Goal: Task Accomplishment & Management: Complete application form

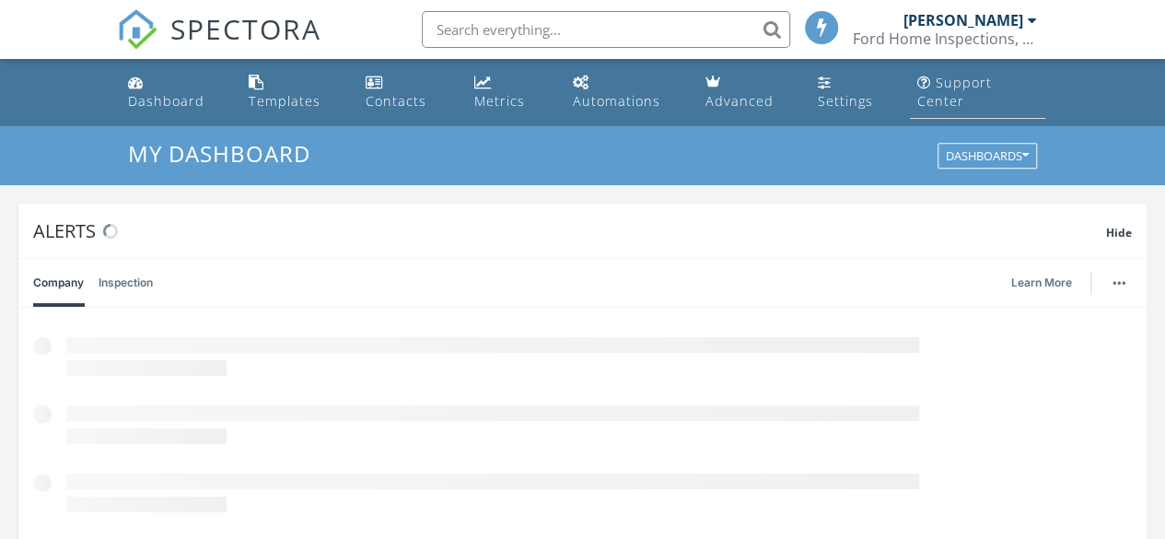
scroll to position [9, 9]
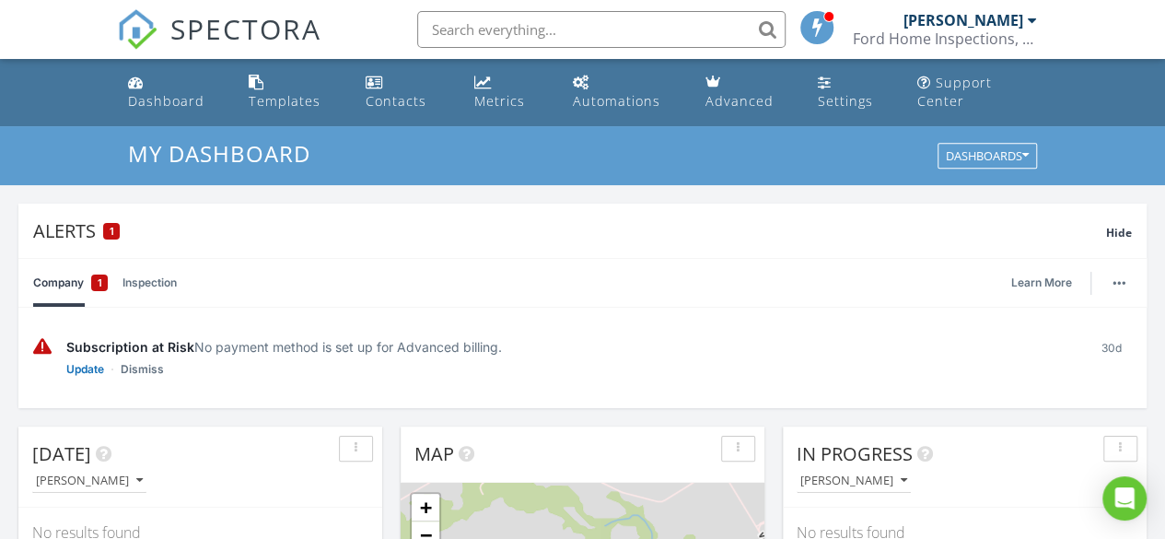
click at [1034, 25] on div at bounding box center [1032, 20] width 9 height 15
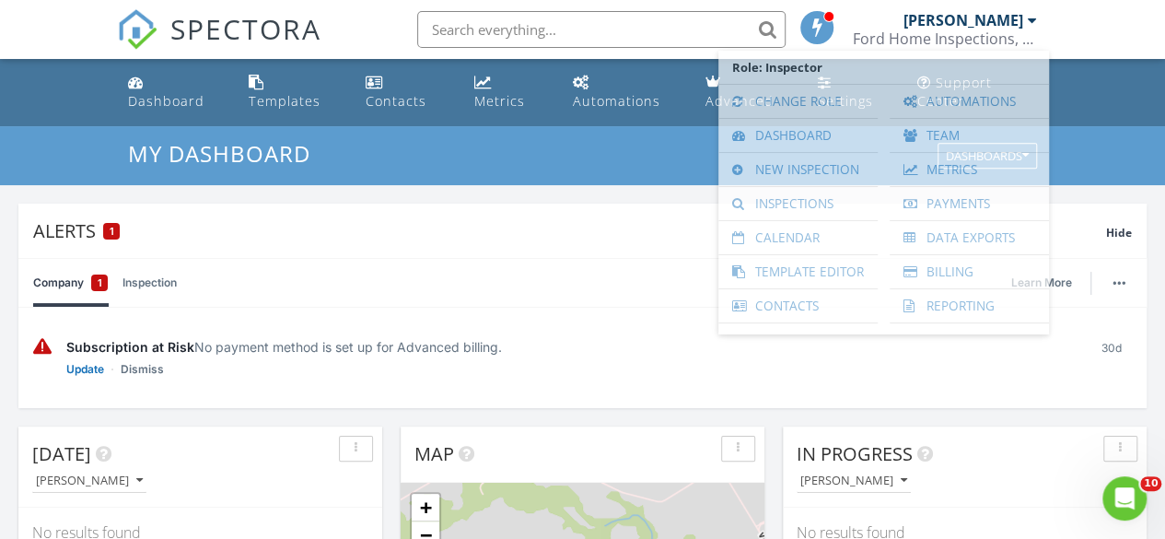
scroll to position [0, 0]
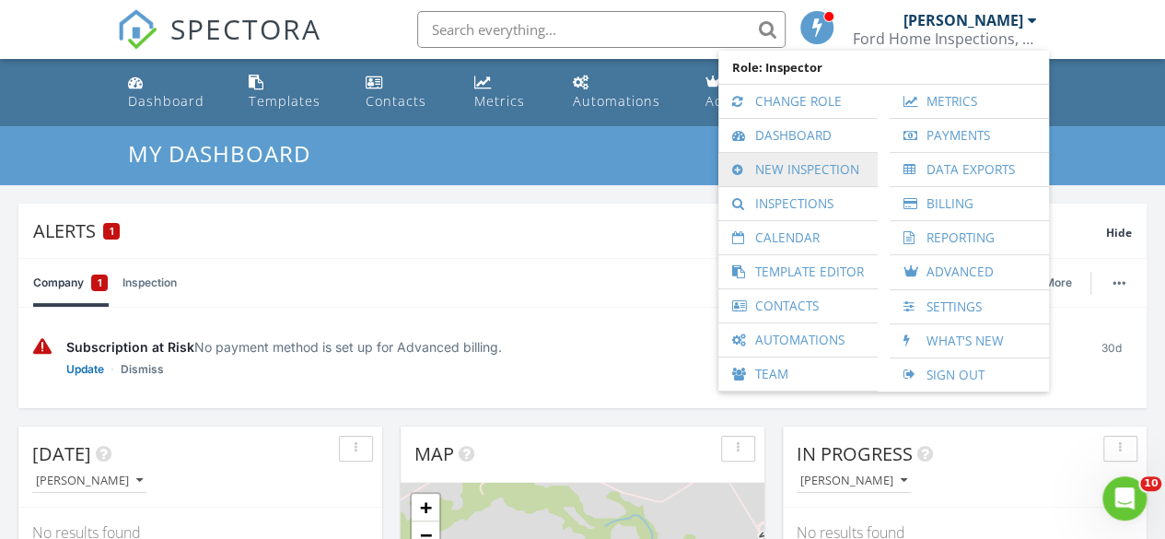
click at [836, 169] on link "New Inspection" at bounding box center [798, 169] width 141 height 33
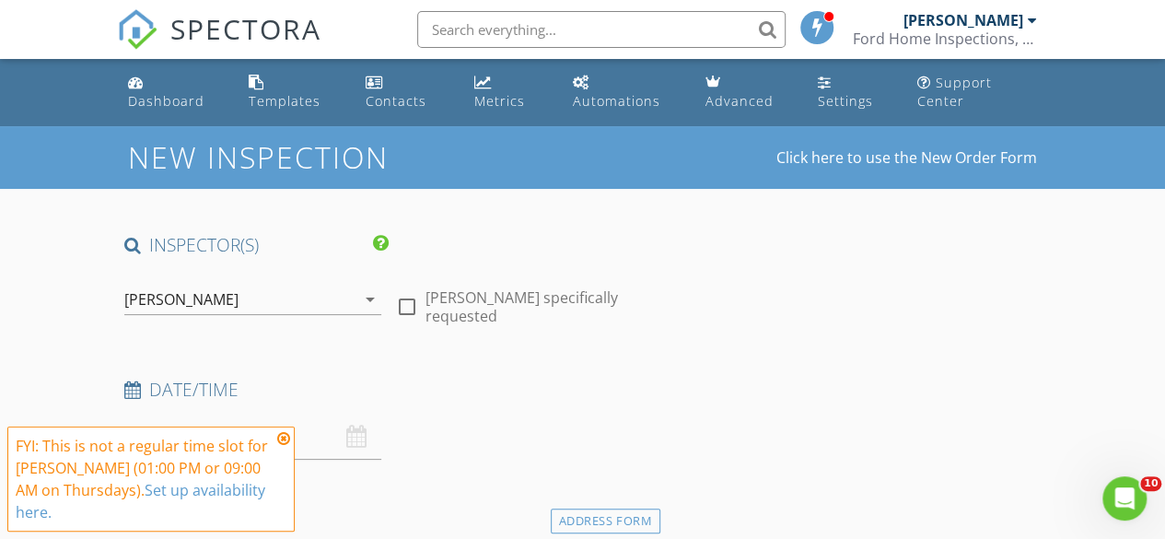
click at [284, 446] on icon at bounding box center [283, 438] width 13 height 15
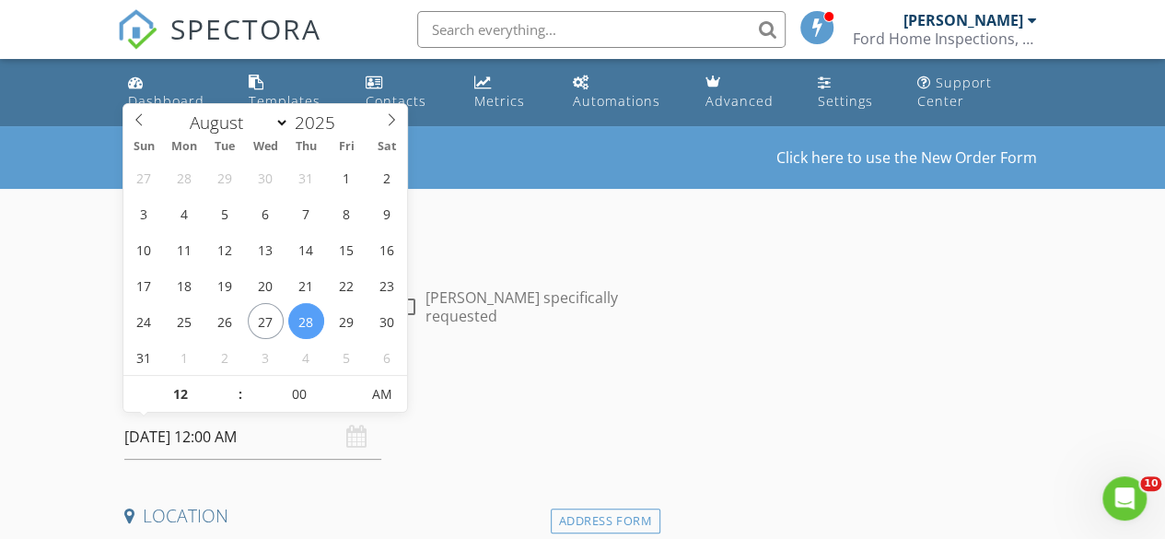
click at [218, 433] on input "08/28/2025 12:00 AM" at bounding box center [252, 436] width 257 height 45
type input "01"
click at [233, 383] on span at bounding box center [231, 385] width 13 height 18
type input "[DATE] 1:00 PM"
click at [389, 395] on span "PM" at bounding box center [381, 394] width 51 height 37
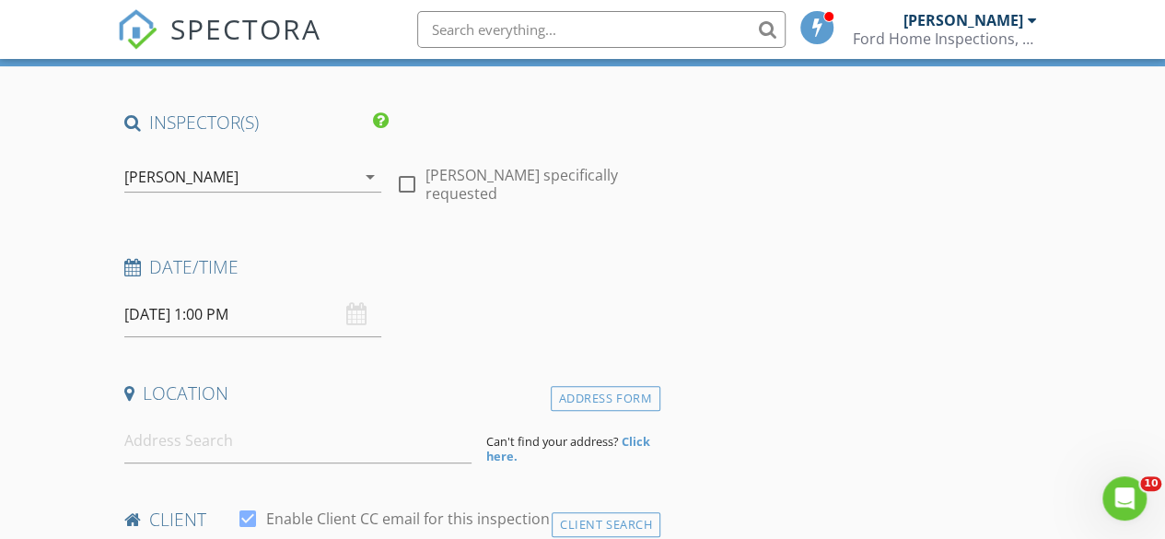
scroll to position [208, 0]
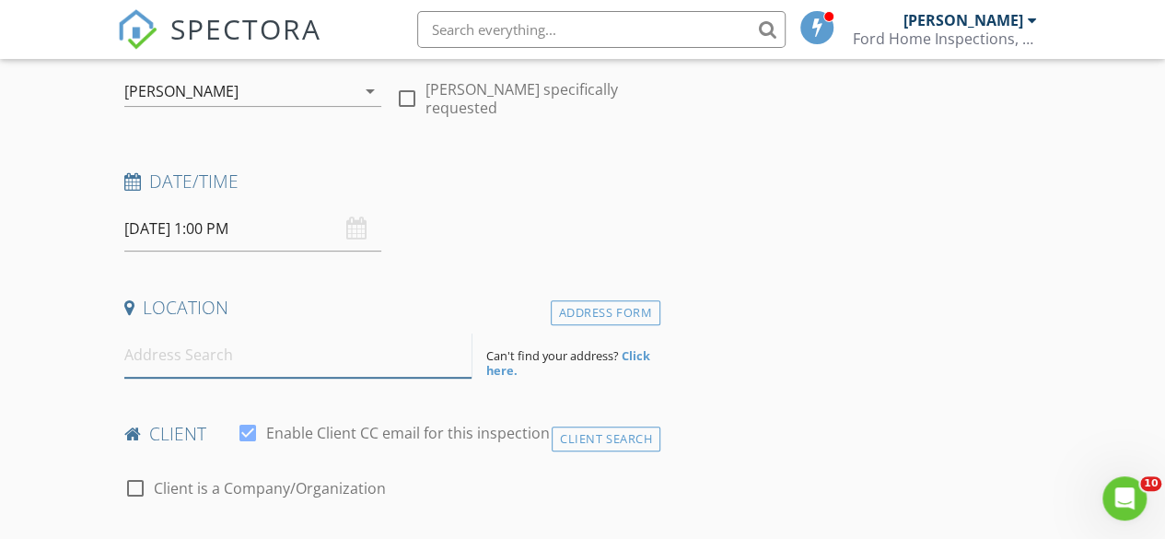
click at [204, 358] on input at bounding box center [298, 354] width 348 height 45
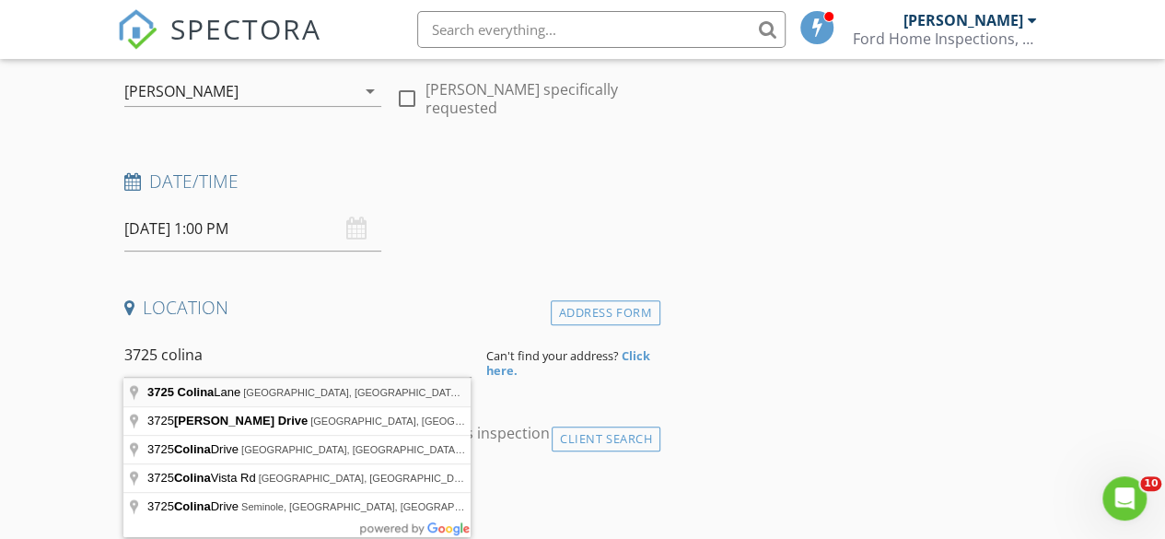
type input "3725 Colina Lane, Waco, TX, USA"
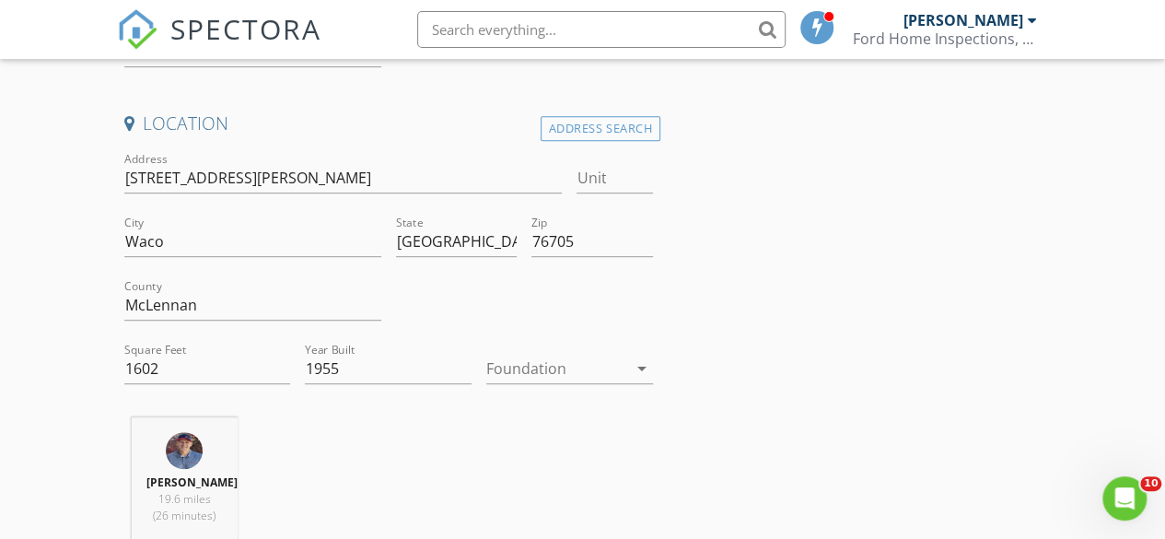
scroll to position [429, 0]
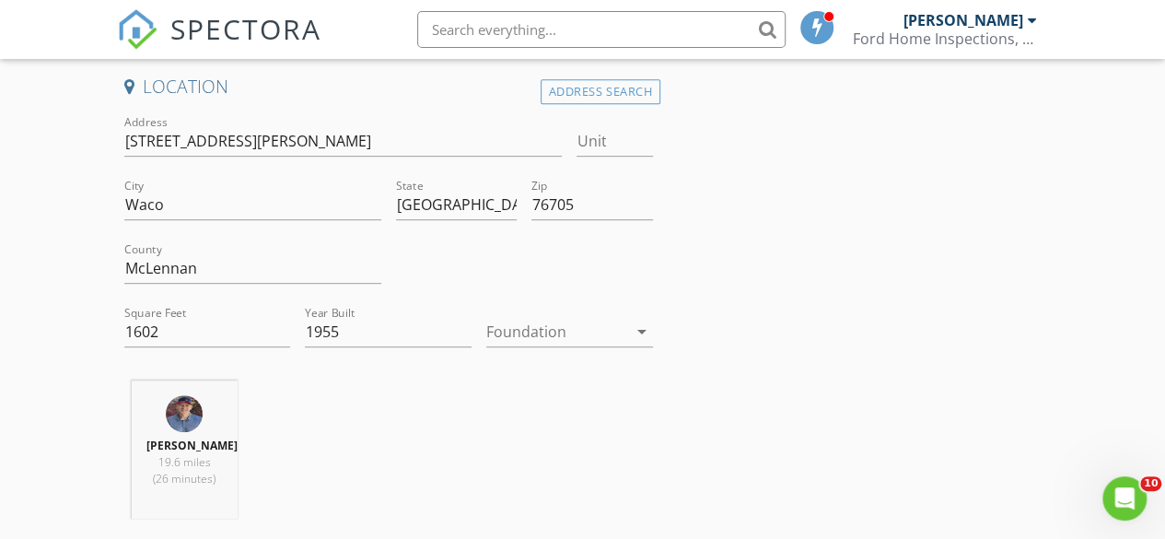
click at [643, 334] on icon "arrow_drop_down" at bounding box center [642, 332] width 22 height 22
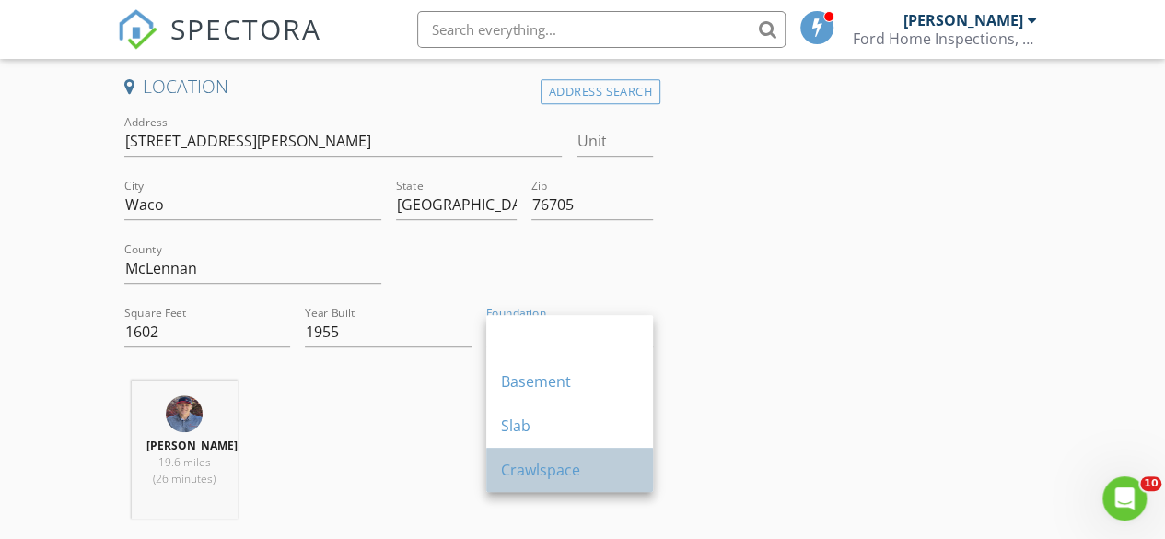
click at [553, 456] on div "Crawlspace" at bounding box center [569, 470] width 137 height 44
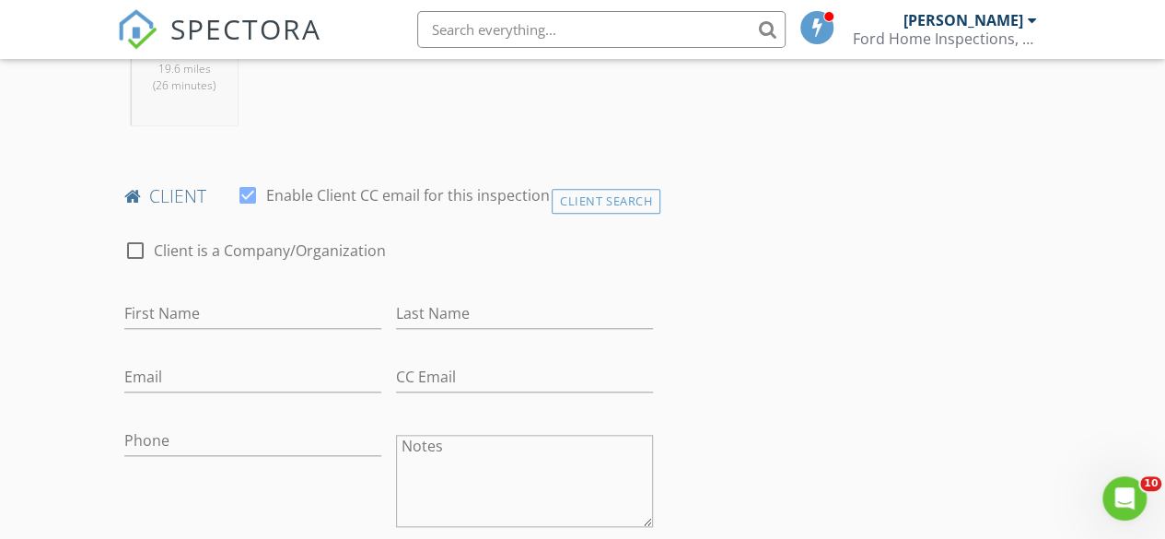
scroll to position [859, 0]
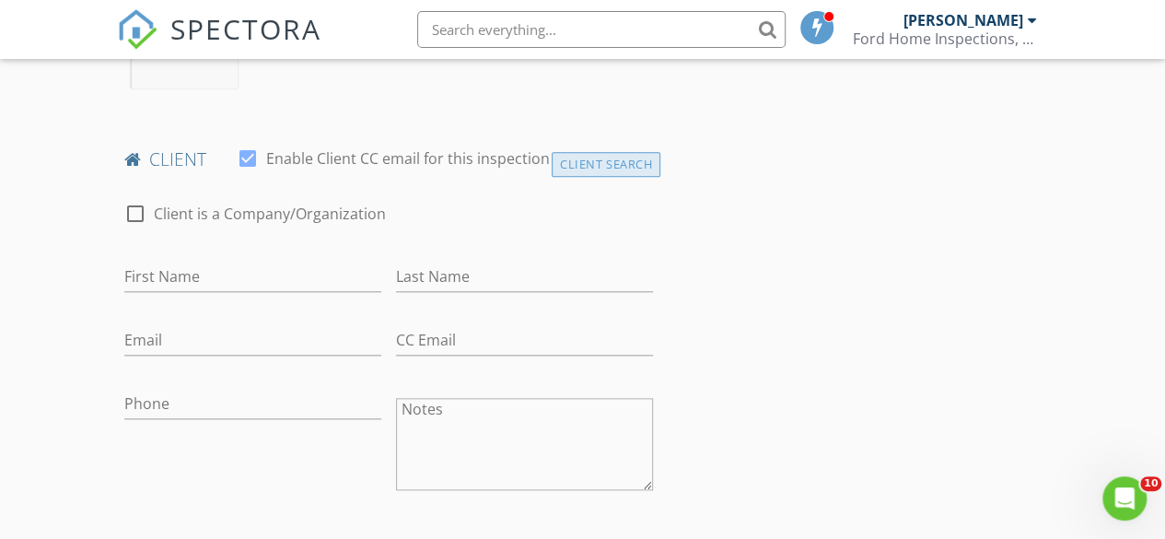
click at [635, 167] on div "Client Search" at bounding box center [606, 164] width 109 height 25
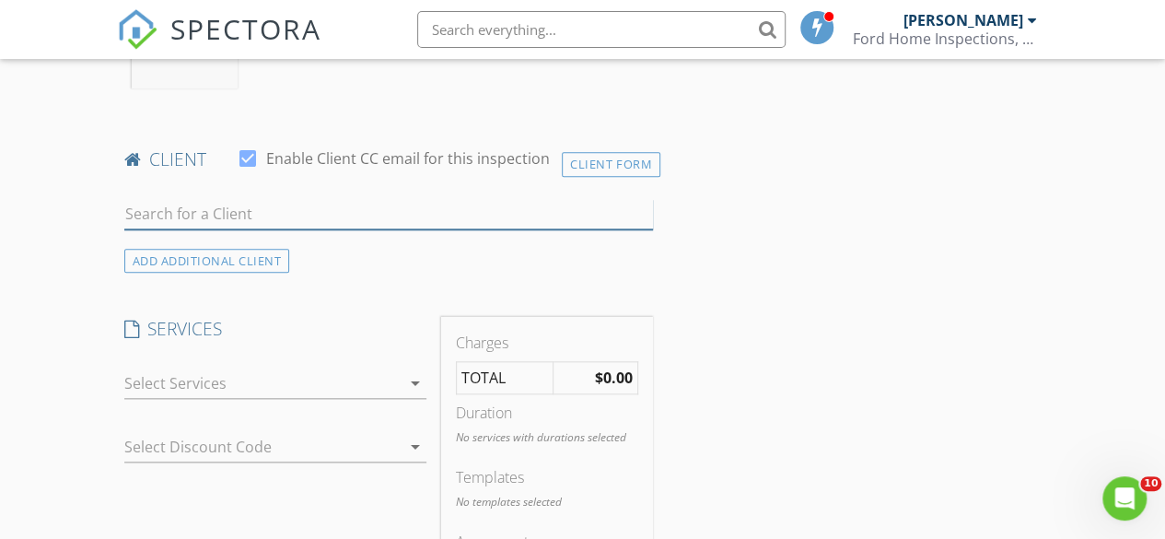
click at [243, 214] on input "text" at bounding box center [388, 214] width 529 height 30
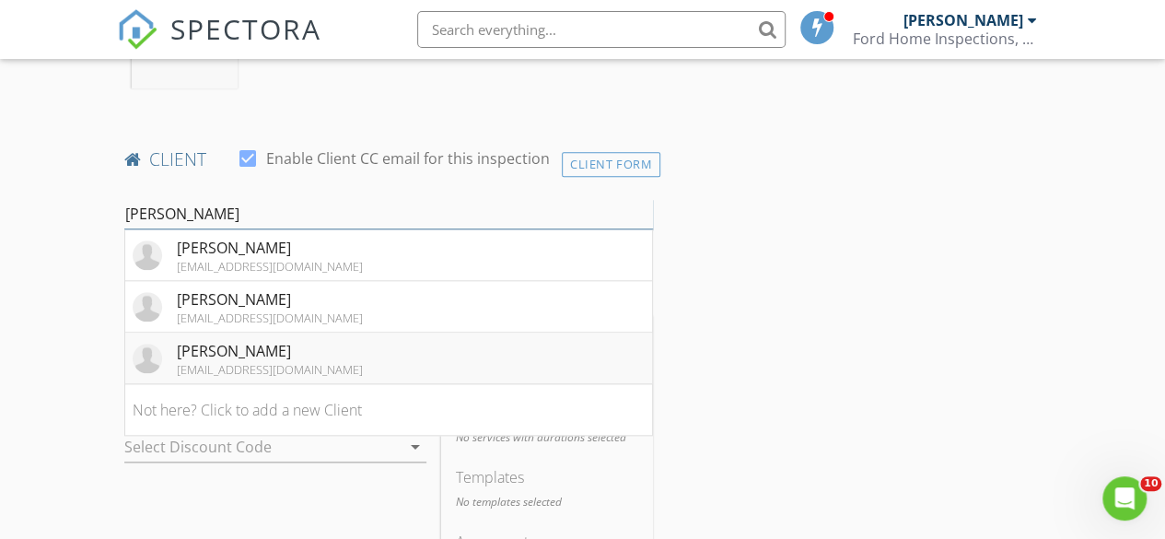
type input "brenda"
click at [254, 345] on div "[PERSON_NAME]" at bounding box center [270, 351] width 186 height 22
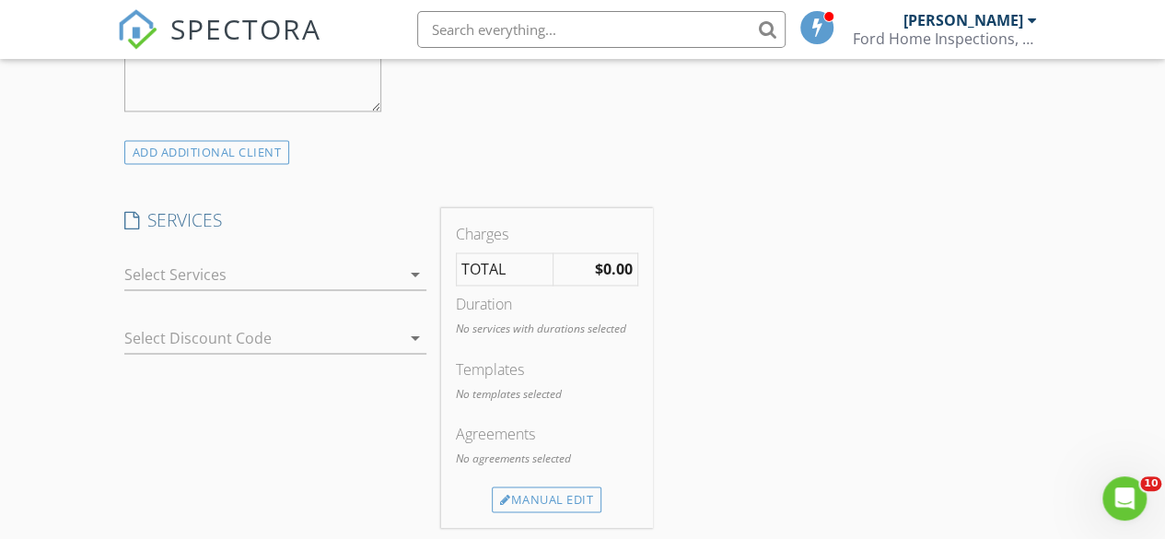
scroll to position [1400, 0]
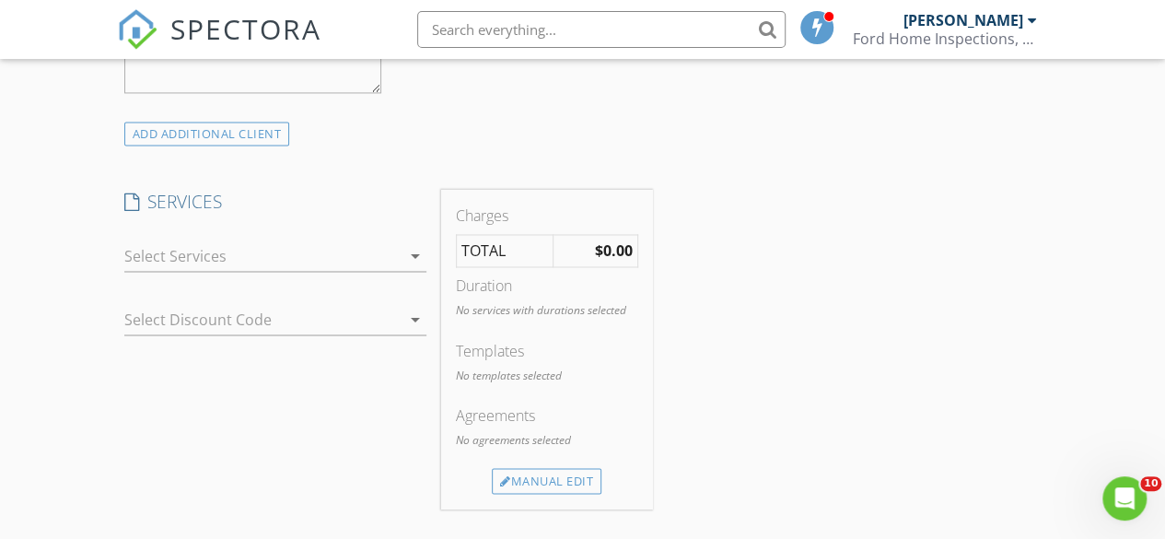
click at [409, 255] on icon "arrow_drop_down" at bounding box center [415, 256] width 22 height 22
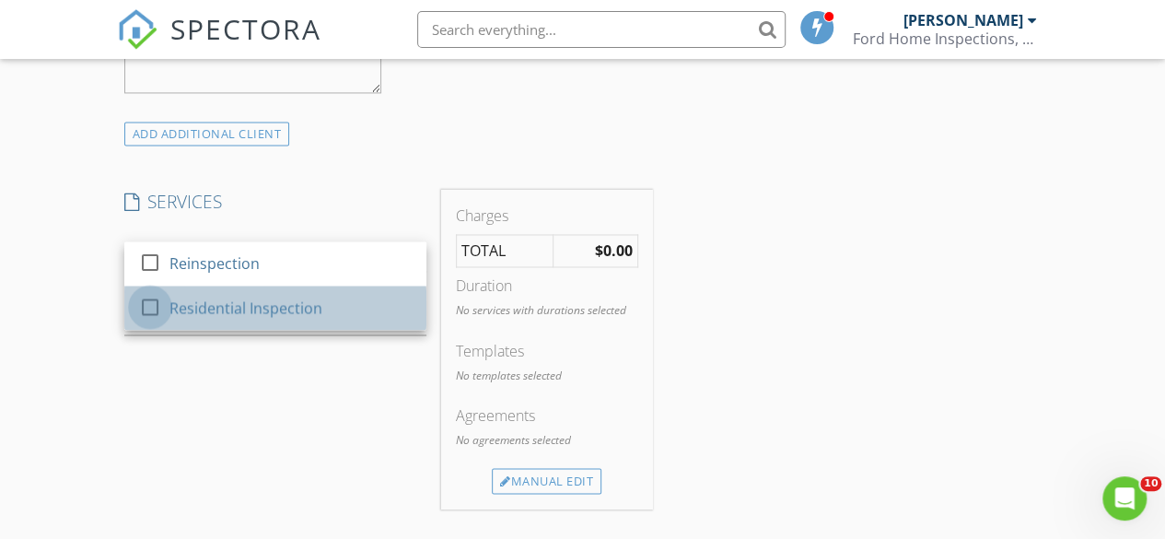
click at [153, 302] on div at bounding box center [149, 306] width 31 height 31
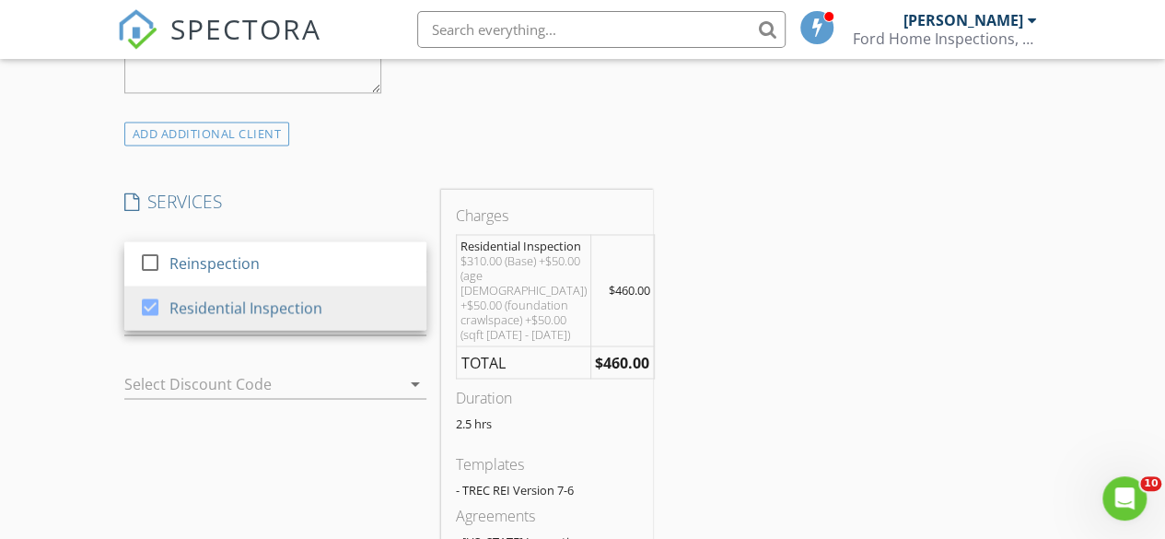
click at [46, 379] on div "New Inspection Click here to use the New Order Form INSPECTOR(S) check_box Jaso…" at bounding box center [582, 362] width 1165 height 3272
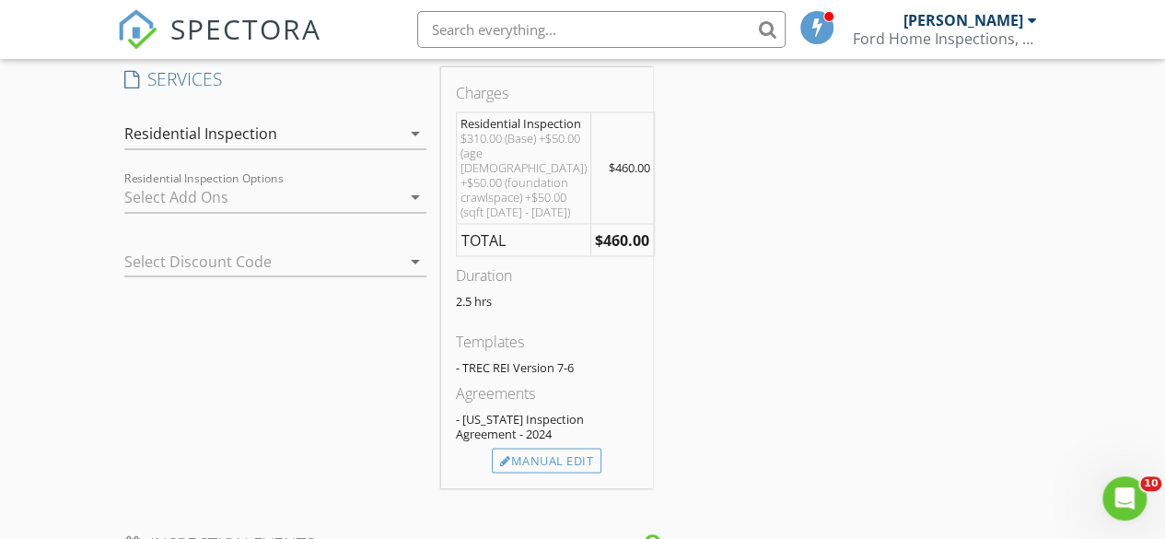
scroll to position [1584, 0]
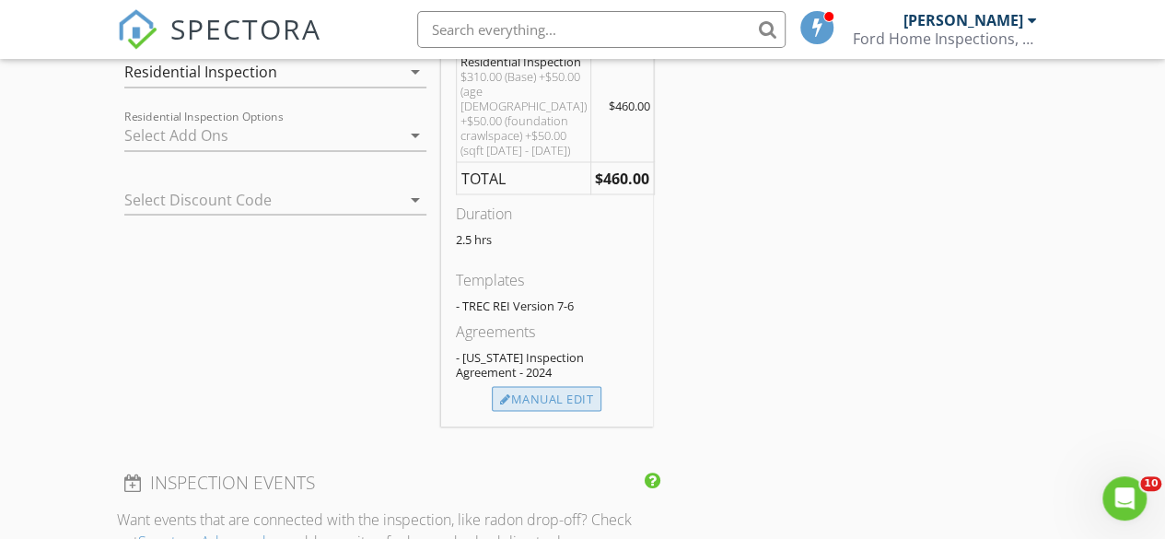
click at [563, 412] on div "Manual Edit" at bounding box center [547, 399] width 110 height 26
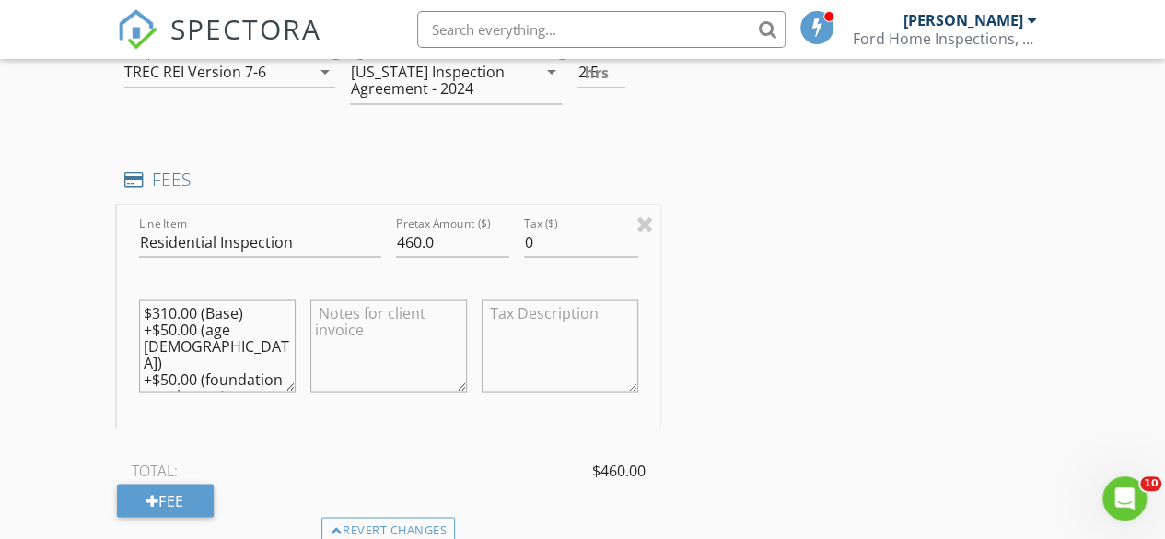
click at [346, 318] on textarea at bounding box center [388, 345] width 157 height 92
type textarea "10% discount applied for repeat customer"
click at [418, 236] on input "460.0" at bounding box center [453, 242] width 114 height 30
type input "445.0"
click at [976, 344] on div "INSPECTOR(S) check_box Jason Ford PRIMARY Jason Ford arrow_drop_down check_box_…" at bounding box center [583, 267] width 932 height 3237
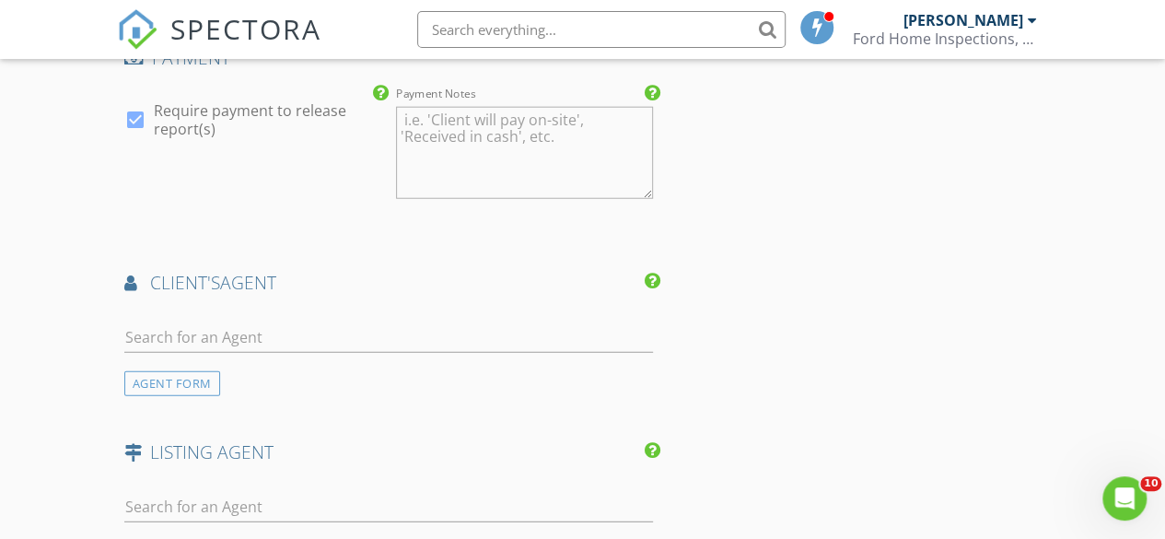
scroll to position [2271, 0]
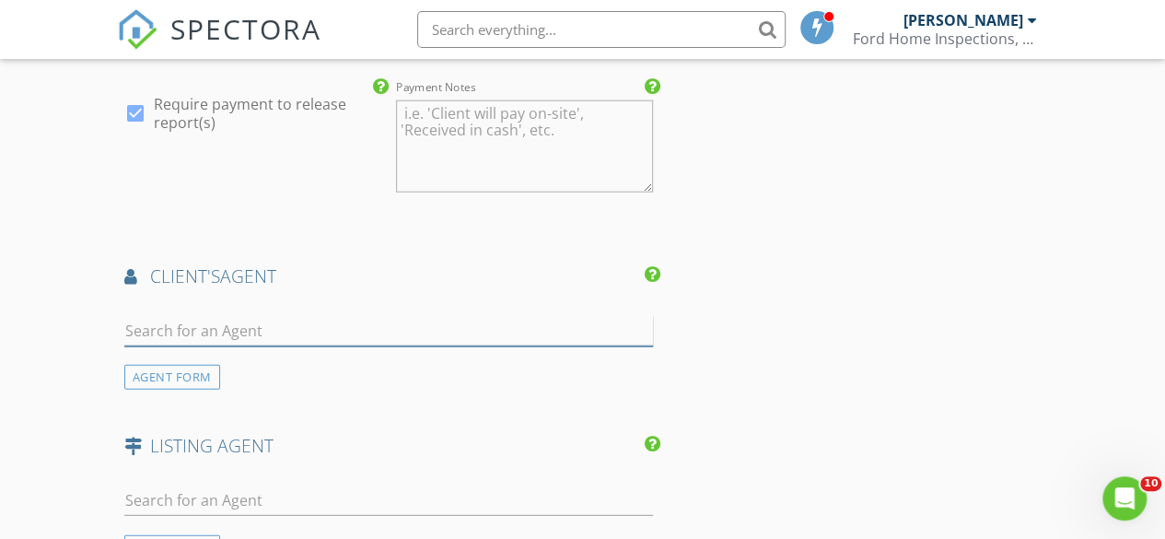
click at [315, 322] on input "text" at bounding box center [388, 331] width 529 height 30
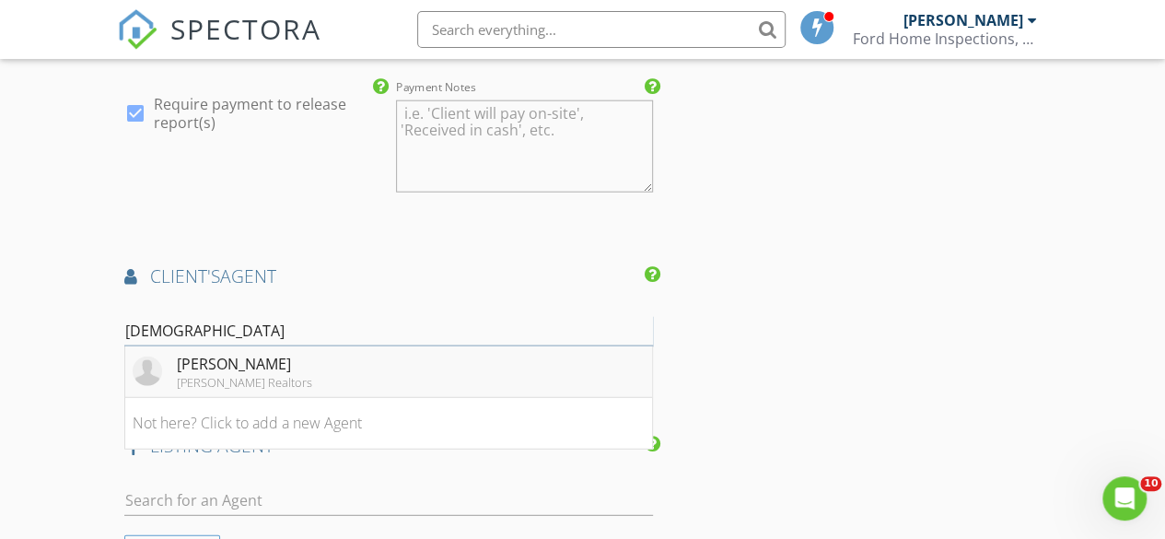
type input "Jus"
click at [245, 359] on div "[PERSON_NAME]" at bounding box center [244, 364] width 135 height 22
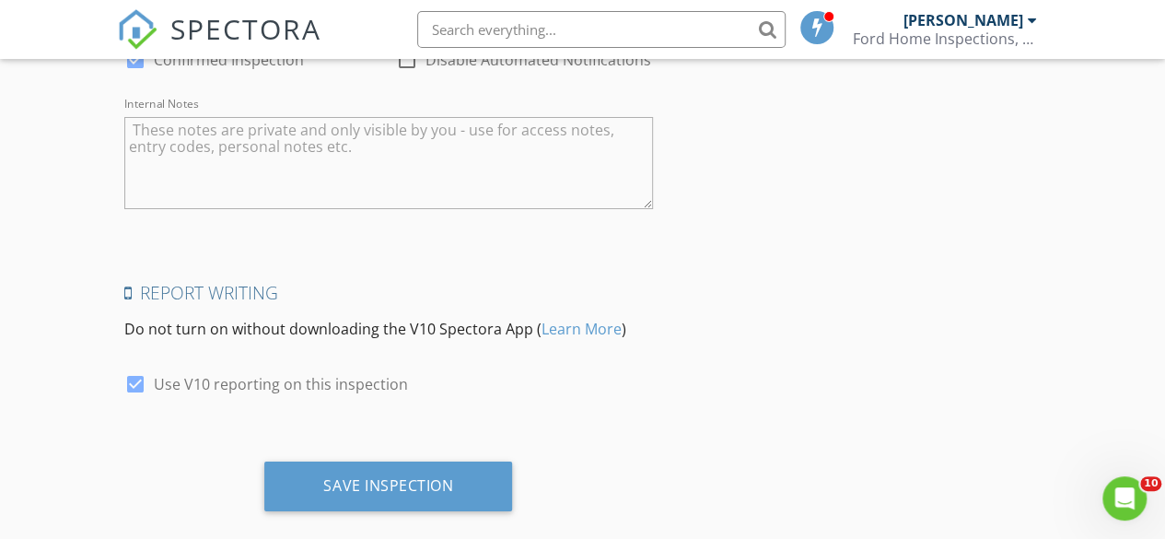
scroll to position [3388, 0]
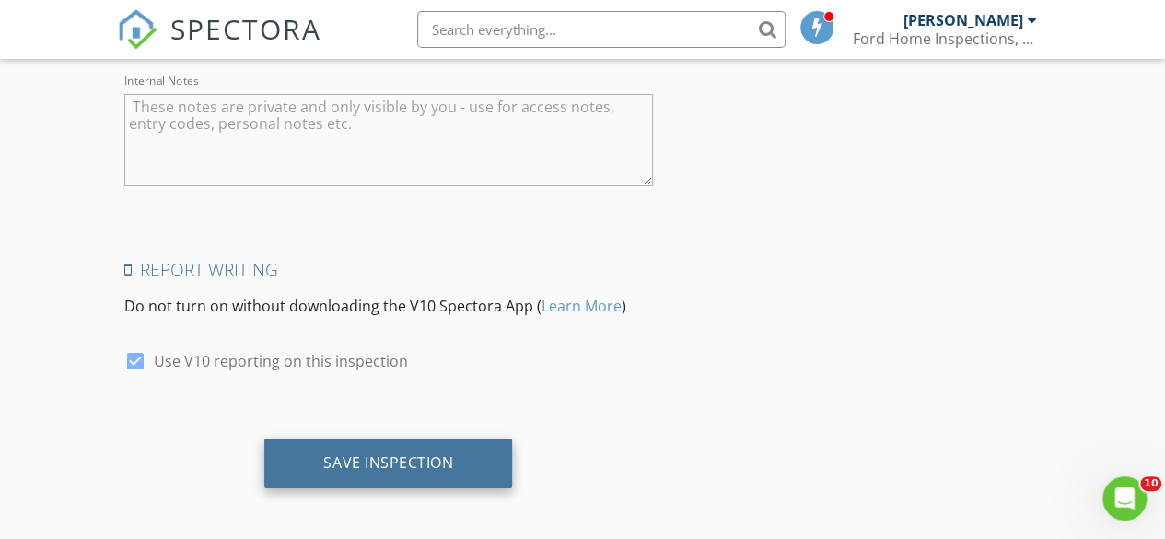
click at [379, 461] on div "Save Inspection" at bounding box center [388, 462] width 130 height 18
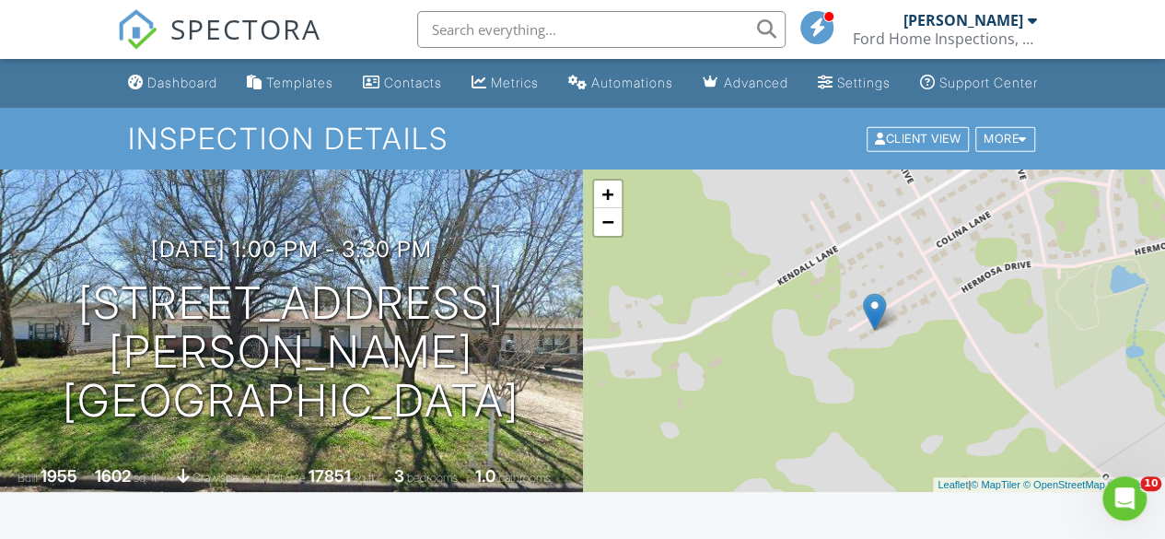
click at [472, 14] on input "text" at bounding box center [601, 29] width 368 height 37
